Goal: Information Seeking & Learning: Learn about a topic

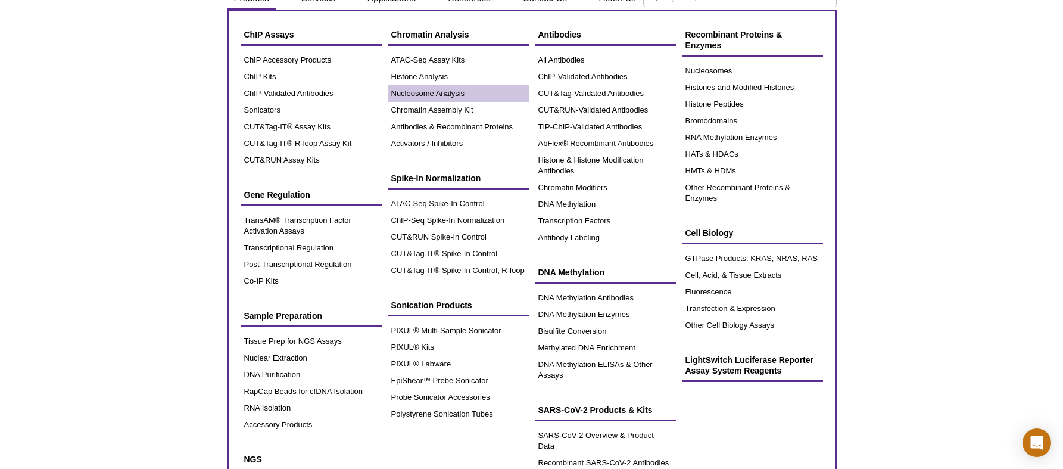
scroll to position [60, 0]
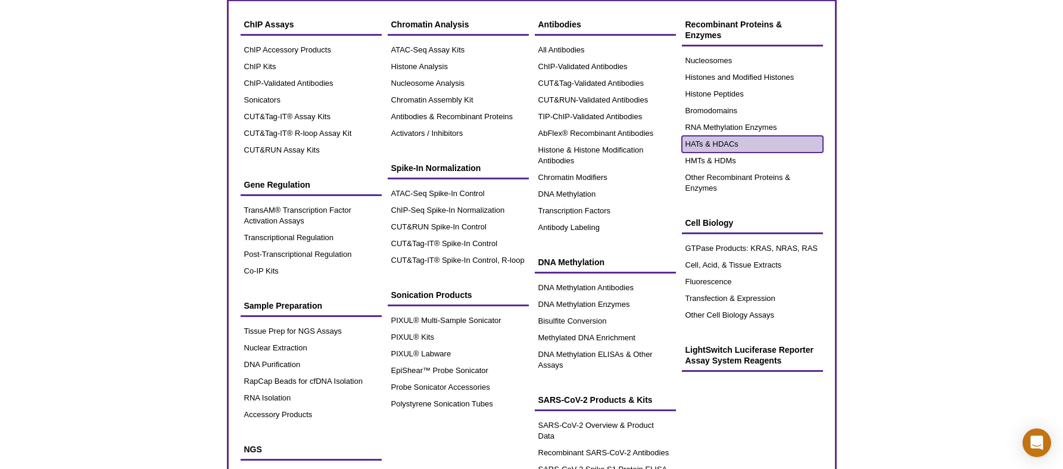
click at [718, 144] on link "HATs & HDACs" at bounding box center [752, 144] width 141 height 17
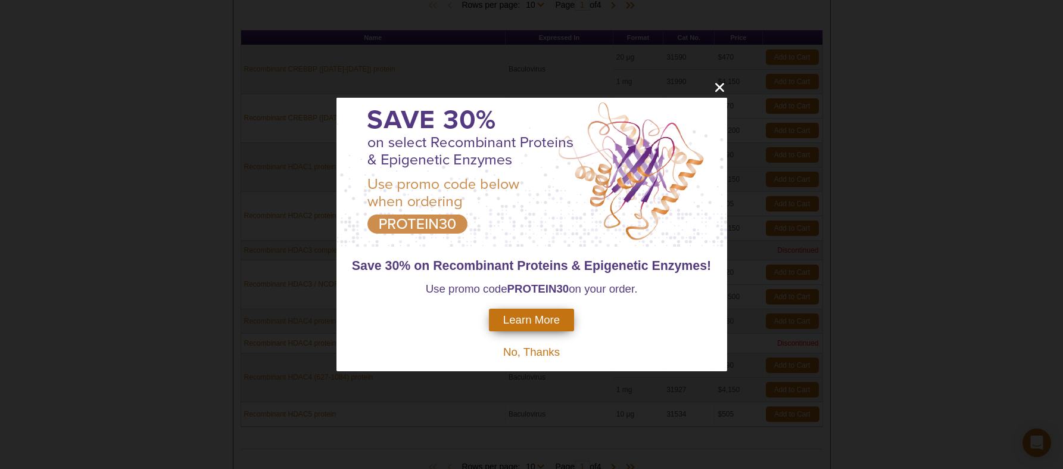
scroll to position [364, 0]
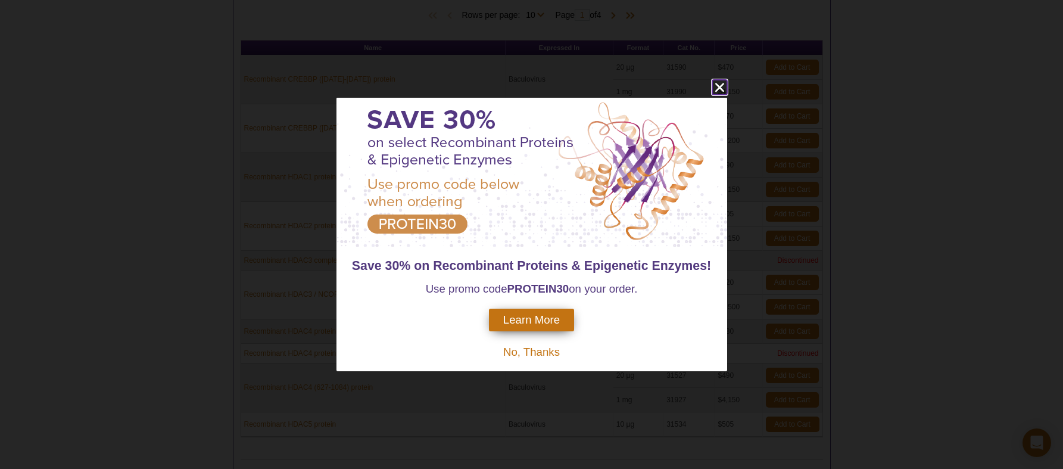
click at [716, 83] on icon "close" at bounding box center [719, 87] width 15 height 15
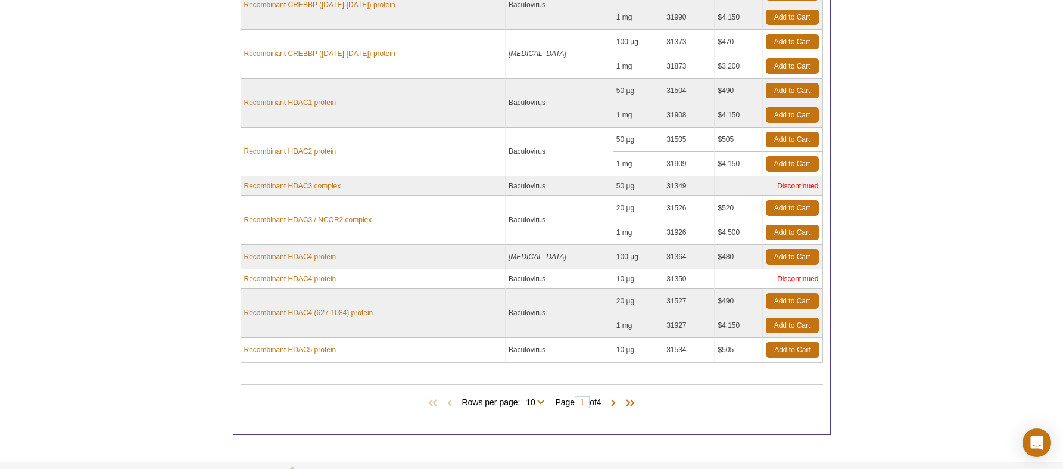
scroll to position [473, 0]
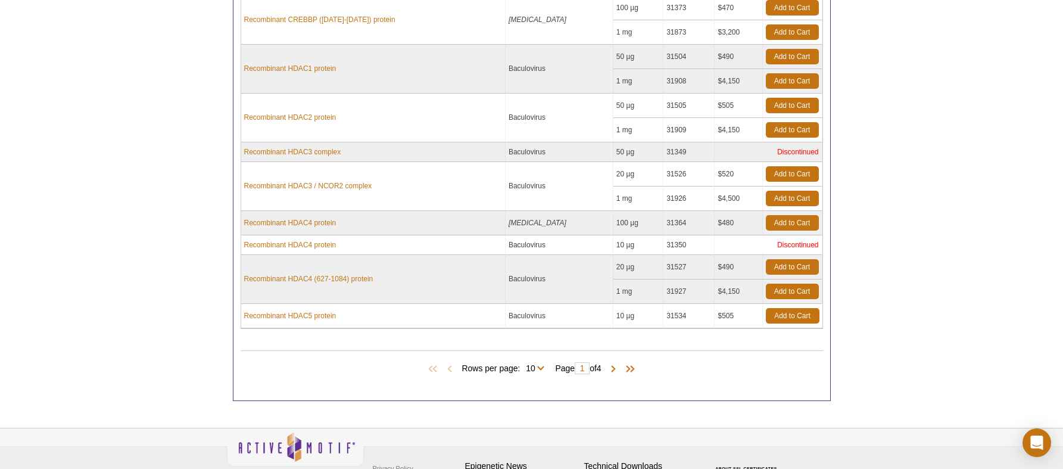
click at [540, 364] on span "Rows per page: 10 25 All 10" at bounding box center [506, 368] width 88 height 12
click at [538, 371] on select "10 25 All" at bounding box center [530, 370] width 21 height 11
select select "34"
click at [520, 365] on select "10 25 All" at bounding box center [530, 370] width 21 height 11
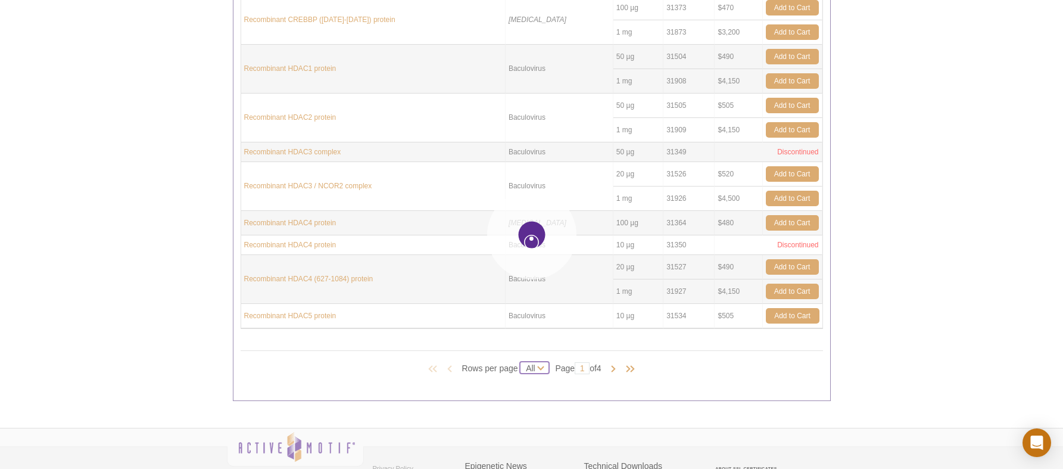
select select "34"
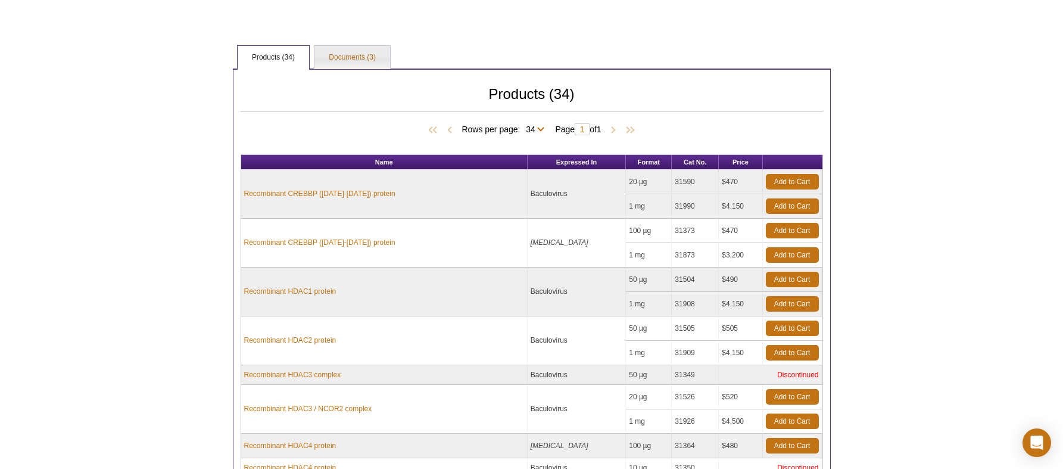
scroll to position [0, 0]
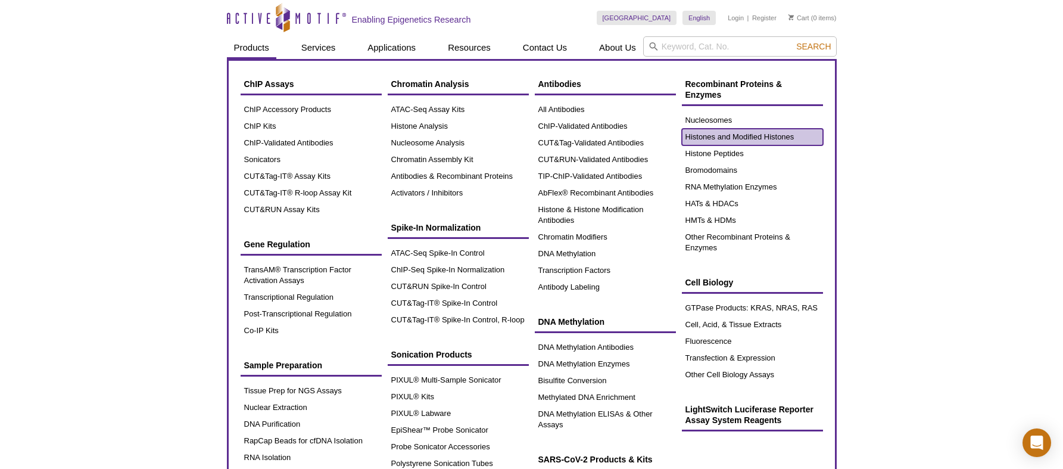
click at [725, 133] on link "Histones and Modified Histones" at bounding box center [752, 137] width 141 height 17
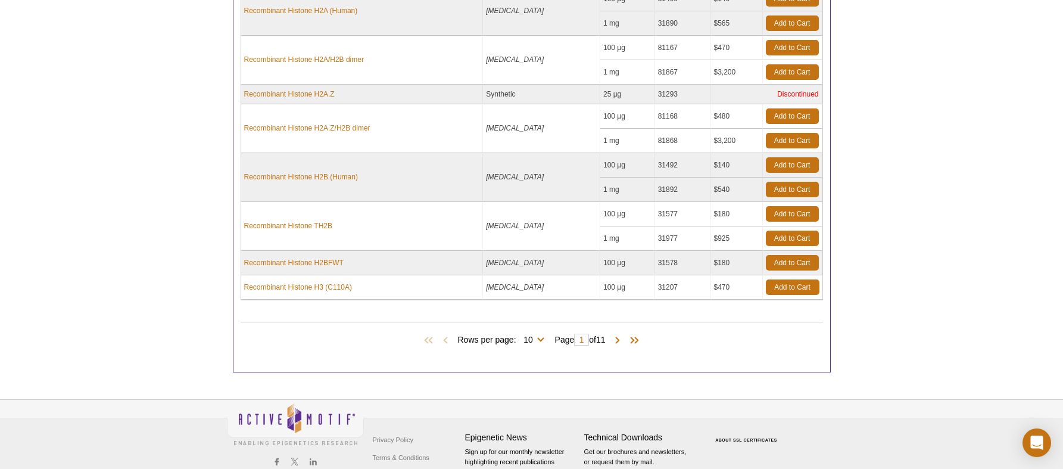
scroll to position [696, 0]
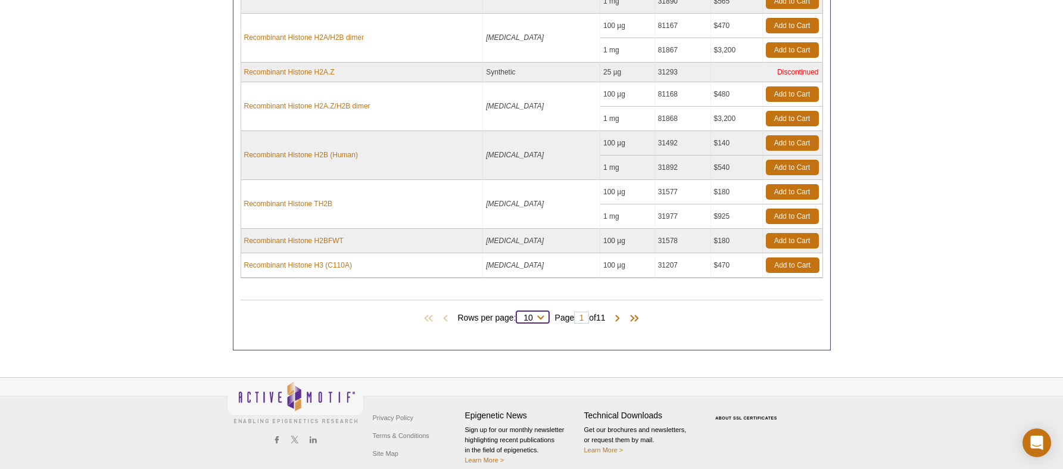
click at [537, 316] on select "10 25 50 100 All" at bounding box center [528, 319] width 24 height 11
select select "106"
click at [516, 314] on select "10 25 50 100 All" at bounding box center [528, 319] width 24 height 11
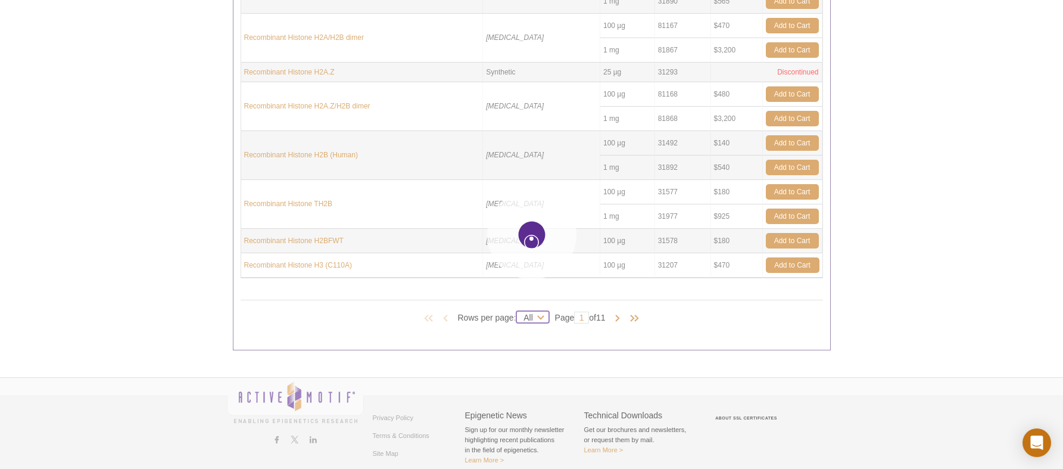
select select "106"
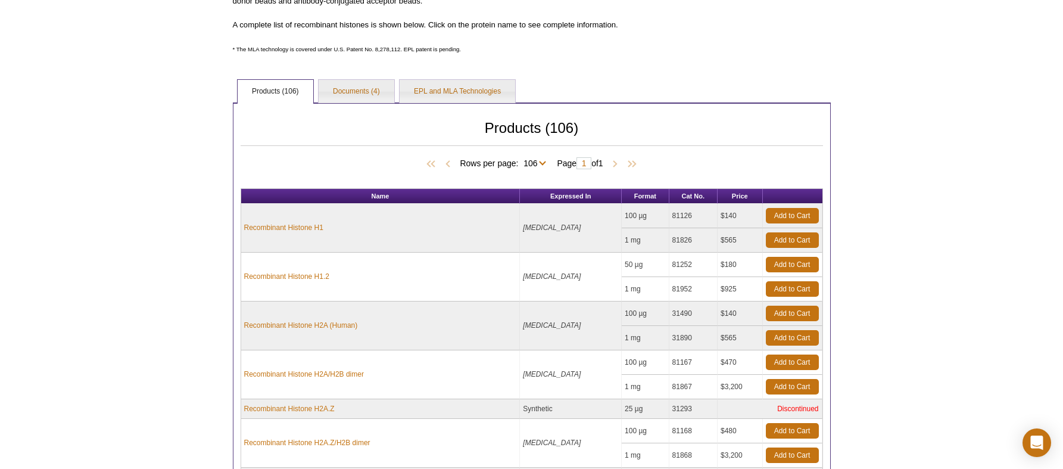
scroll to position [0, 0]
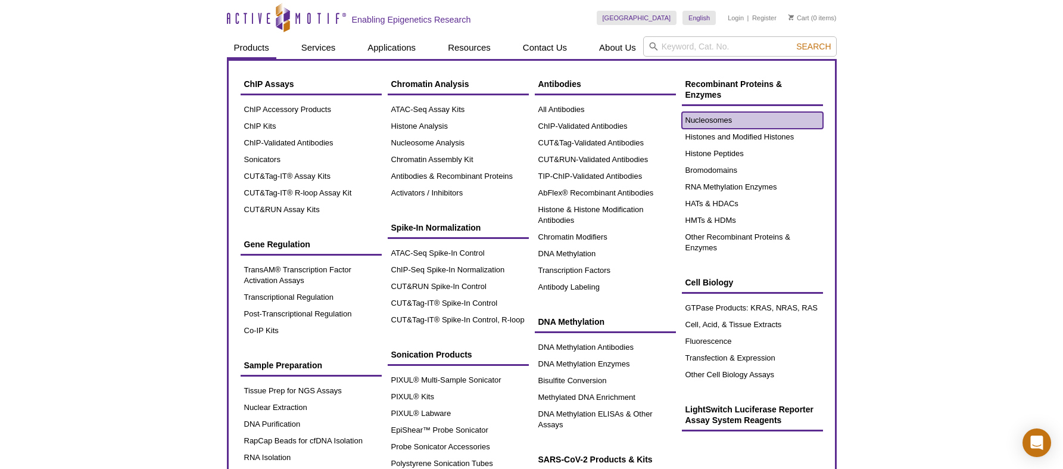
click at [756, 117] on link "Nucleosomes" at bounding box center [752, 120] width 141 height 17
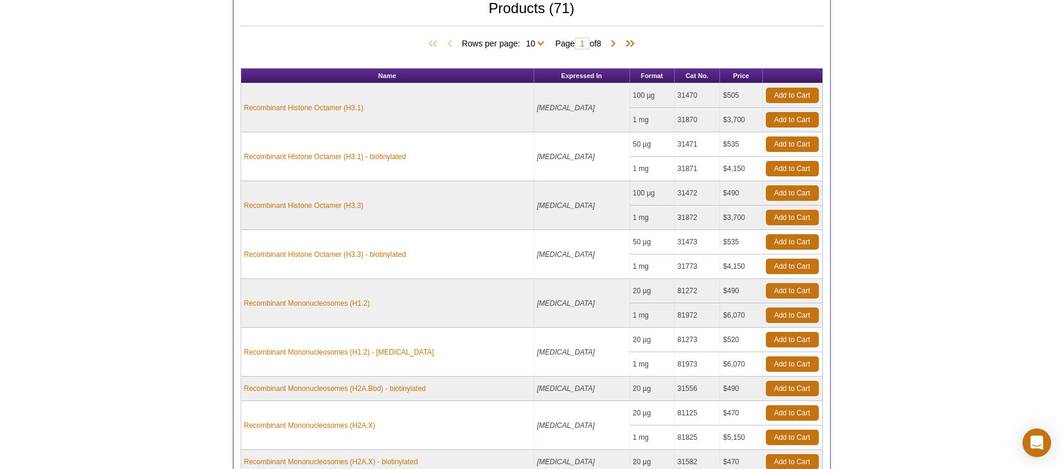
scroll to position [564, 0]
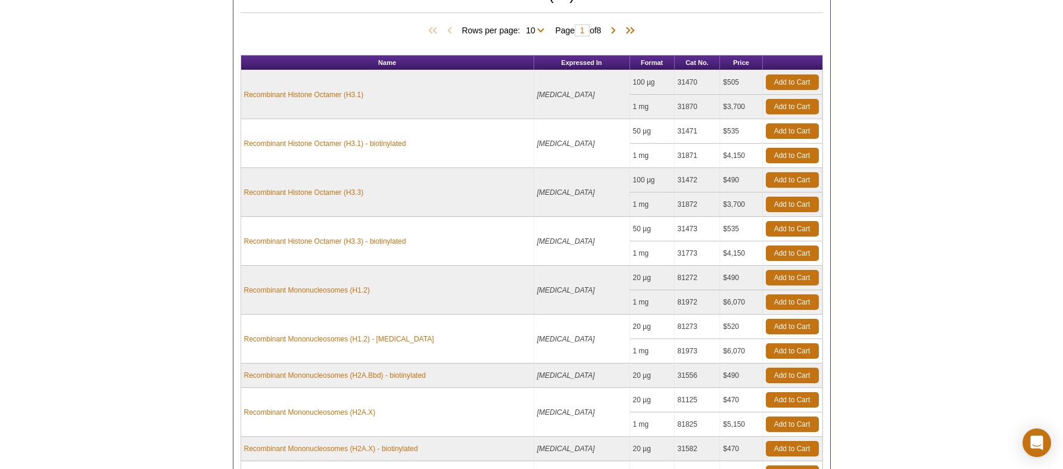
click at [538, 28] on span "Rows per page: 10 25 50 All 10" at bounding box center [506, 30] width 88 height 12
click at [537, 32] on select "10 25 50 All" at bounding box center [530, 32] width 21 height 11
select select "71"
click at [520, 27] on select "10 25 50 All" at bounding box center [530, 32] width 21 height 11
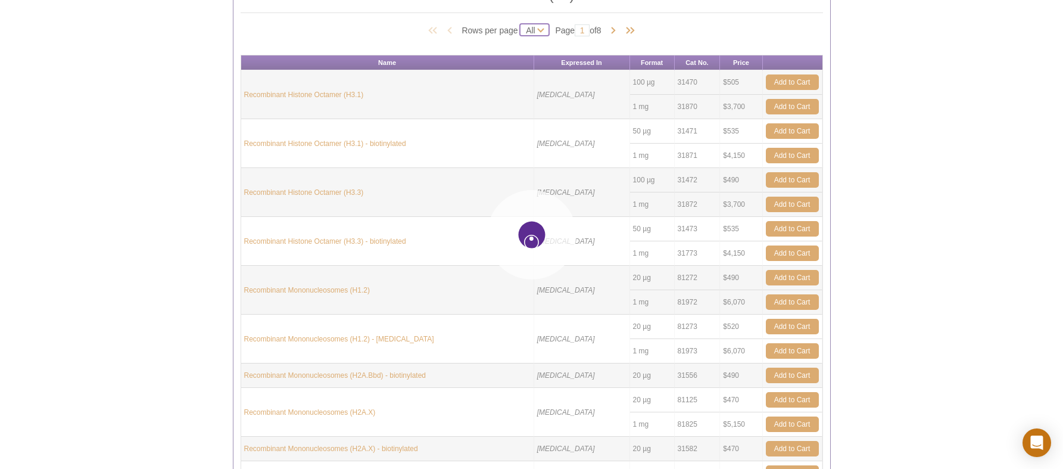
select select "71"
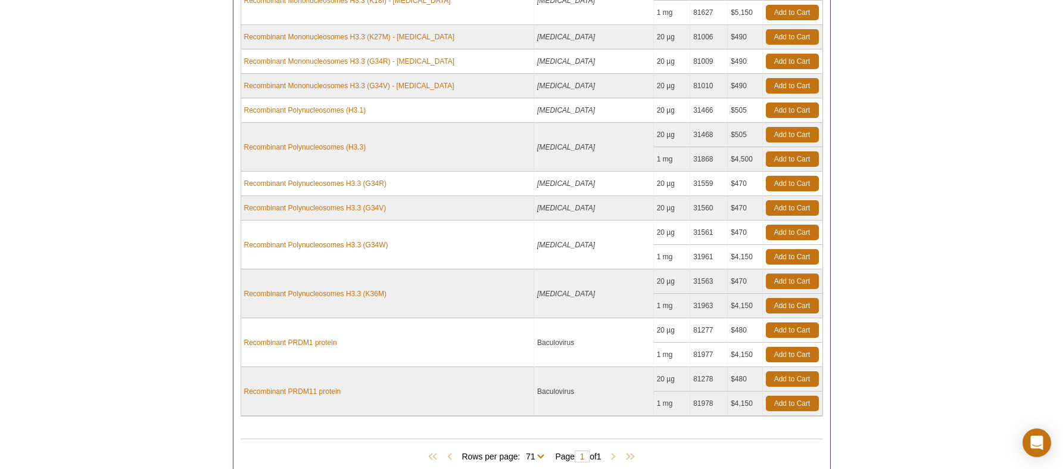
scroll to position [2808, 0]
